Goal: Task Accomplishment & Management: Manage account settings

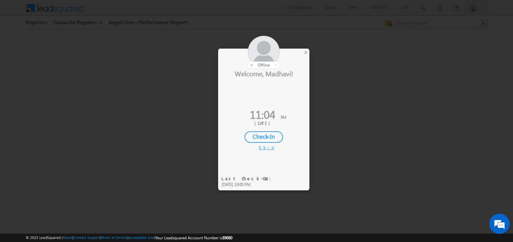
click at [302, 52] on div at bounding box center [263, 52] width 91 height 33
click at [305, 51] on div "×" at bounding box center [305, 52] width 7 height 7
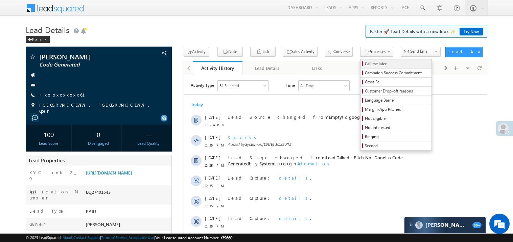
click at [365, 63] on span "Call me later" at bounding box center [397, 64] width 64 height 6
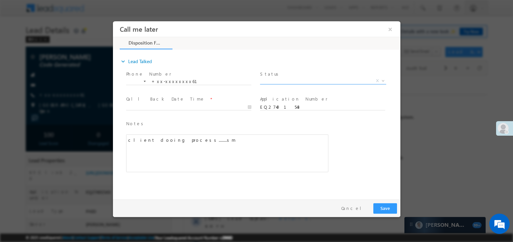
click at [273, 79] on span "X" at bounding box center [323, 80] width 126 height 7
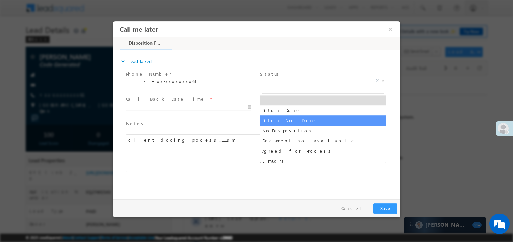
select select "Pitch Not Done"
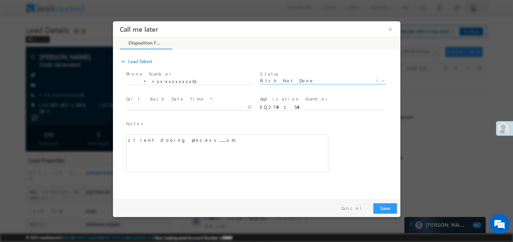
click at [145, 108] on body "Call me later ×" at bounding box center [256, 108] width 287 height 175
type input "08/28/25 11:05 PM"
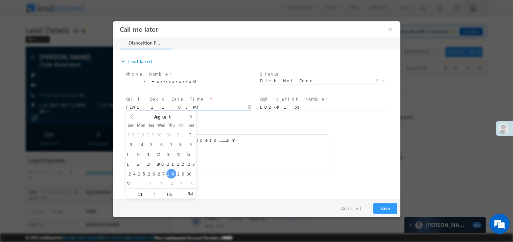
click at [233, 111] on span at bounding box center [188, 113] width 125 height 7
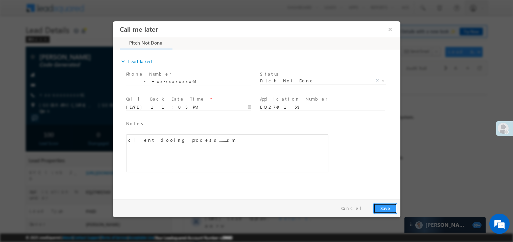
click at [379, 206] on button "Save" at bounding box center [385, 208] width 24 height 10
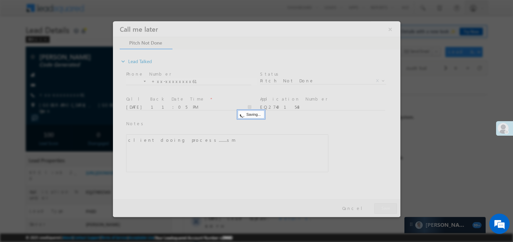
click at [379, 206] on div at bounding box center [256, 119] width 287 height 196
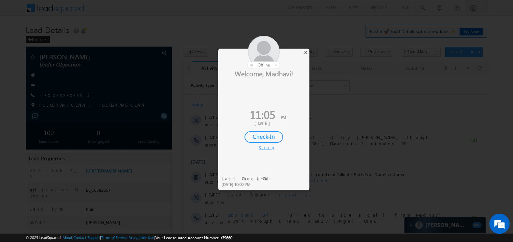
click at [305, 53] on div "×" at bounding box center [305, 52] width 7 height 7
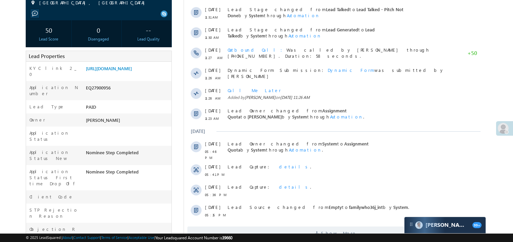
scroll to position [108, 0]
